Goal: Check status: Check status

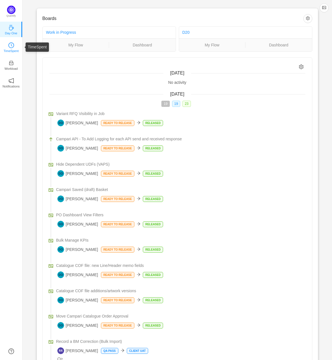
click at [11, 42] on icon "icon: clock-circle" at bounding box center [11, 45] width 6 height 6
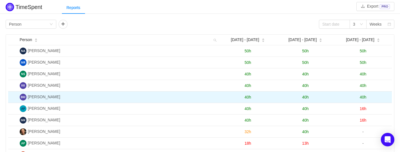
click at [364, 96] on span "40h" at bounding box center [363, 97] width 6 height 5
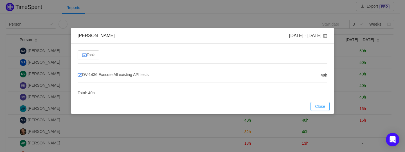
click at [320, 106] on button "Close" at bounding box center [320, 106] width 19 height 9
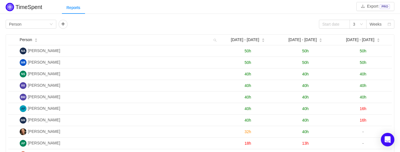
click at [364, 72] on span "40h" at bounding box center [363, 74] width 6 height 5
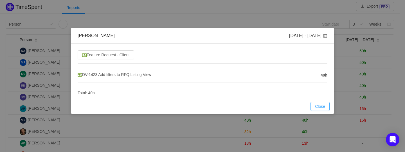
click at [313, 101] on div "Close OK" at bounding box center [202, 106] width 263 height 15
click at [315, 104] on button "Close" at bounding box center [320, 106] width 19 height 9
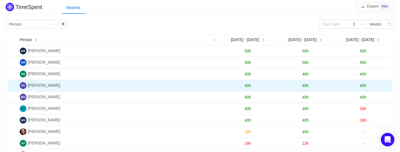
click at [363, 86] on span "40h" at bounding box center [363, 85] width 6 height 5
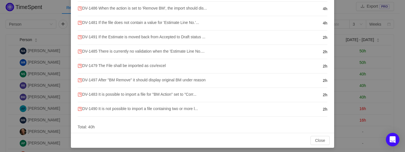
scroll to position [82, 0]
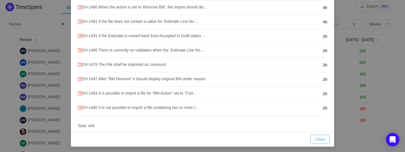
click at [316, 136] on button "Close" at bounding box center [320, 139] width 19 height 9
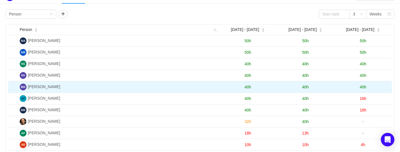
scroll to position [28, 0]
